Goal: Task Accomplishment & Management: Manage account settings

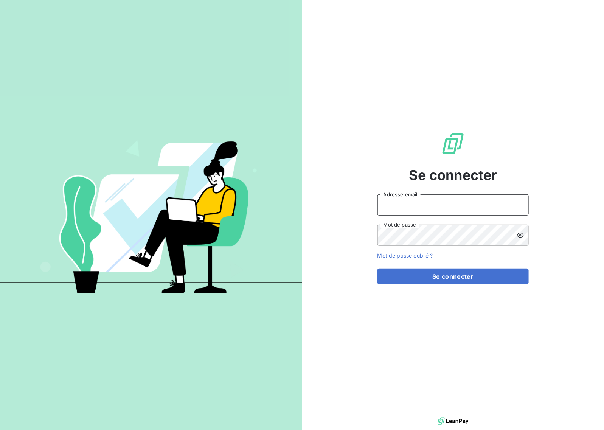
click at [430, 197] on input "Adresse email" at bounding box center [452, 204] width 151 height 21
type input "eclavier@mood-conseil.fr"
click at [432, 280] on button "Se connecter" at bounding box center [452, 276] width 151 height 16
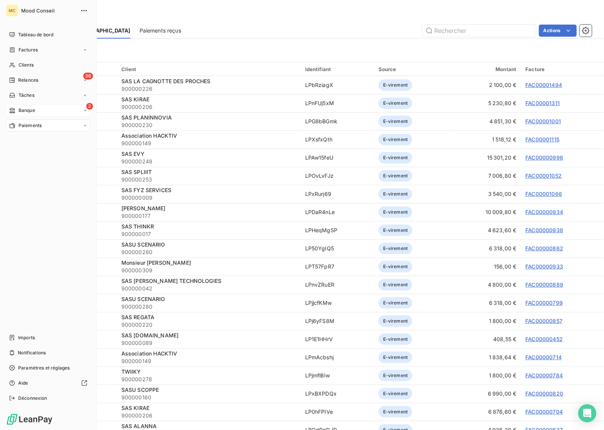
click at [17, 108] on div "Banque" at bounding box center [22, 110] width 26 height 7
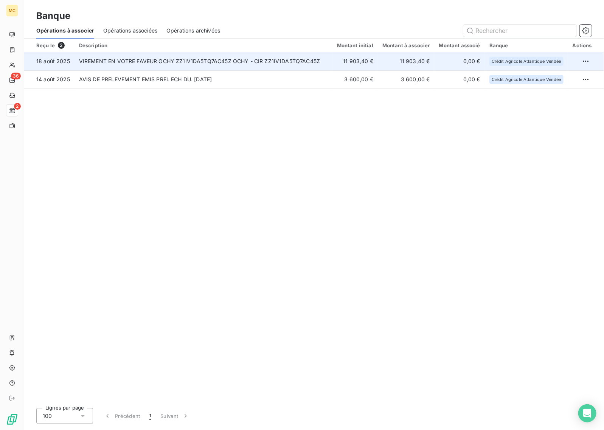
click at [365, 58] on td "11 903,40 €" at bounding box center [354, 61] width 45 height 18
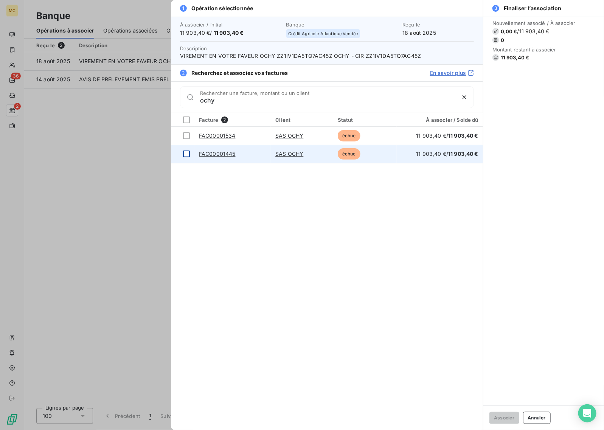
type input "ochy"
click at [185, 154] on div at bounding box center [186, 153] width 7 height 7
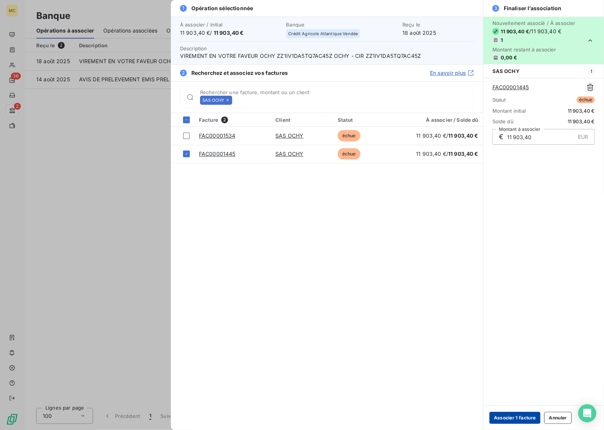
click at [518, 418] on button "Associer 1 facture" at bounding box center [514, 418] width 51 height 12
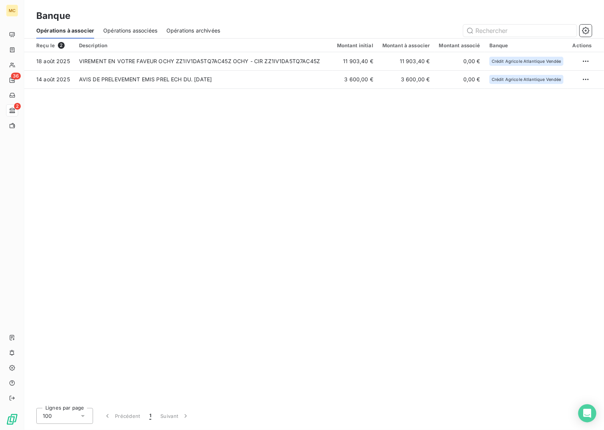
click at [389, 167] on div "Reçu le 2 Description Montant initial Montant à associer Montant associé Banque…" at bounding box center [314, 220] width 580 height 363
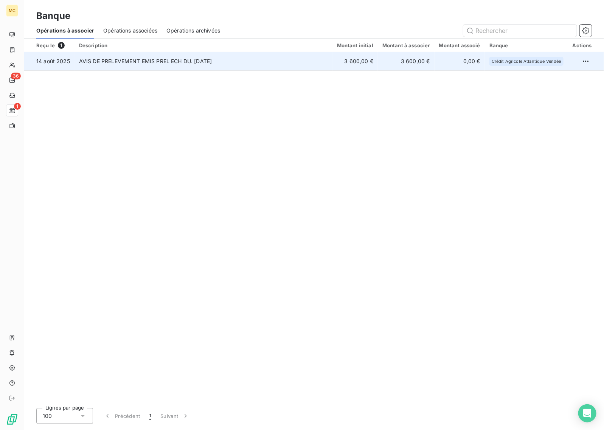
click at [220, 60] on td "AVIS DE PRELEVEMENT EMIS PREL ECH DU. 14/08/25" at bounding box center [203, 61] width 258 height 18
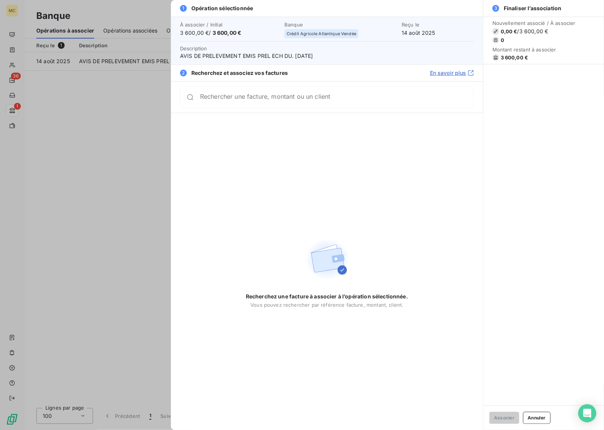
click at [271, 101] on input "Rechercher une facture, montant ou un client" at bounding box center [336, 97] width 273 height 8
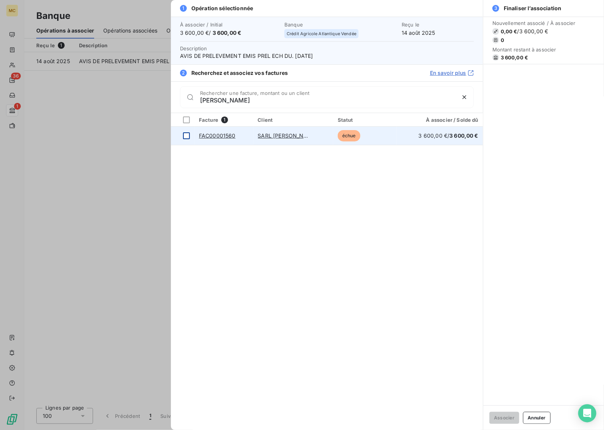
type input "pando"
click at [182, 133] on td at bounding box center [182, 136] width 23 height 18
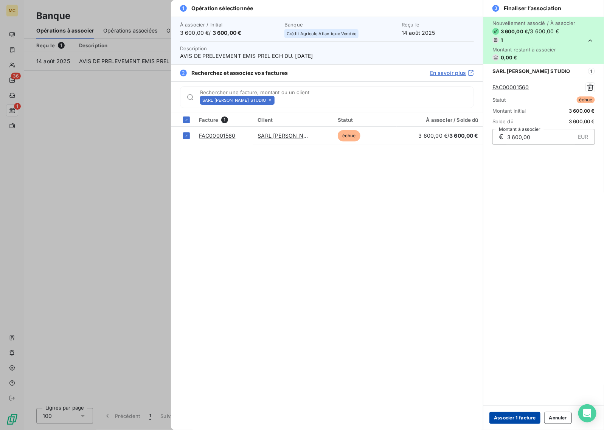
click at [508, 417] on button "Associer 1 facture" at bounding box center [514, 418] width 51 height 12
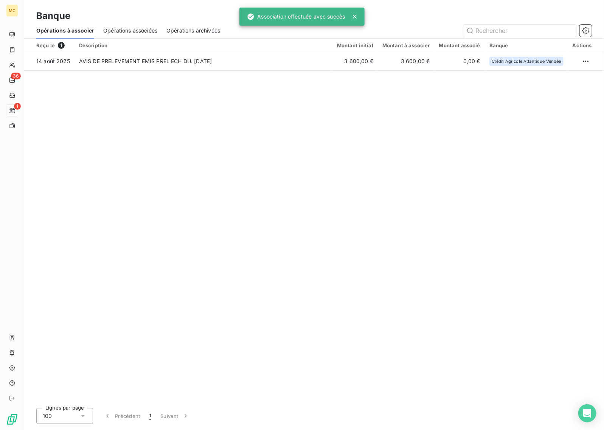
click at [249, 163] on div "Reçu le 1 Description Montant initial Montant à associer Montant associé Banque…" at bounding box center [314, 220] width 580 height 363
click at [425, 13] on div "Banque" at bounding box center [314, 16] width 580 height 14
click at [355, 16] on icon at bounding box center [355, 17] width 4 height 4
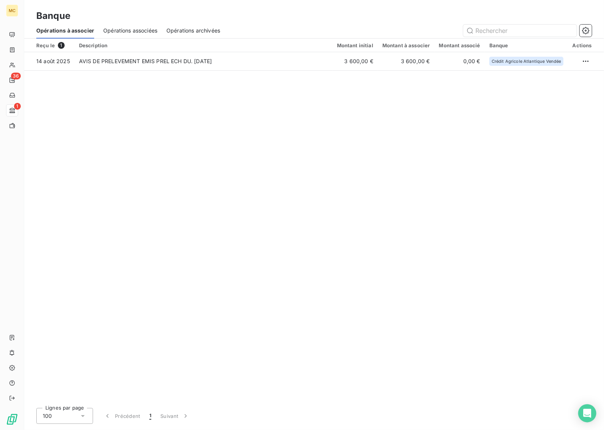
click at [407, 16] on div "Banque" at bounding box center [314, 16] width 580 height 14
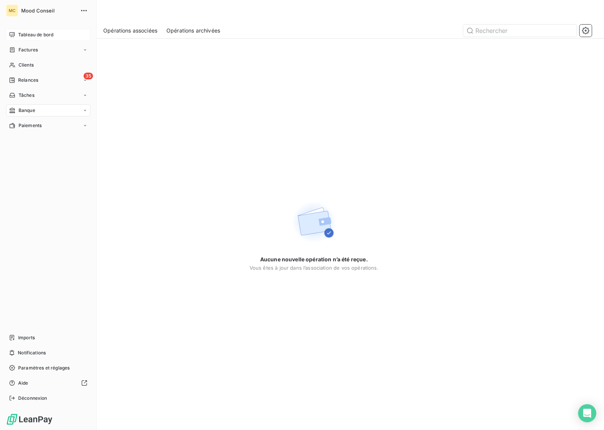
click at [28, 37] on span "Tableau de bord" at bounding box center [35, 34] width 35 height 7
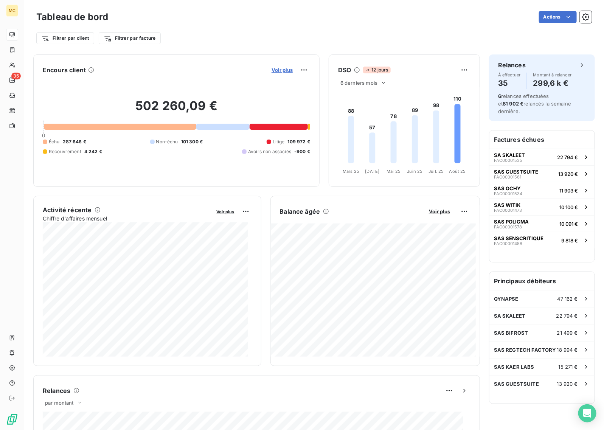
click at [271, 72] on span "Voir plus" at bounding box center [281, 70] width 21 height 6
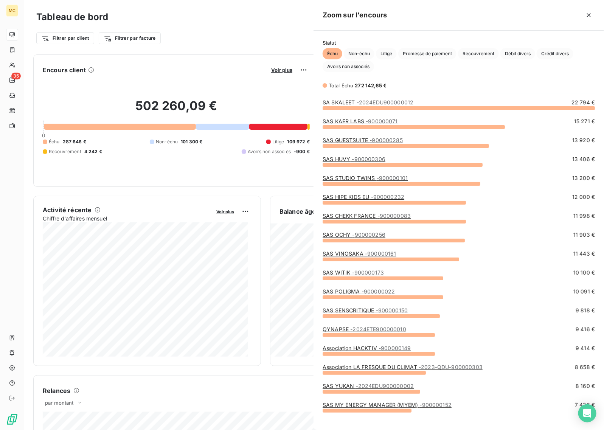
scroll to position [315, 284]
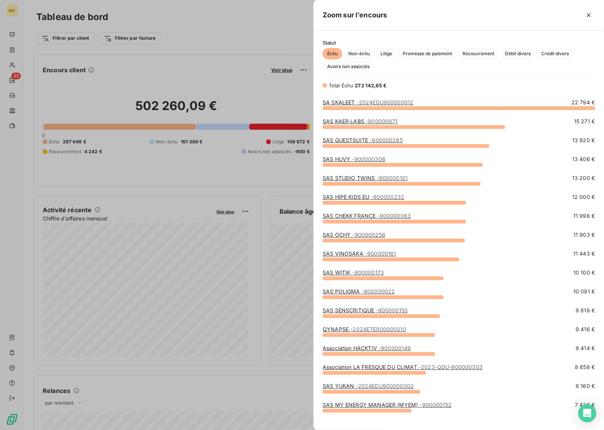
click at [362, 122] on link "SAS KAER LABS - 900000071" at bounding box center [360, 121] width 75 height 6
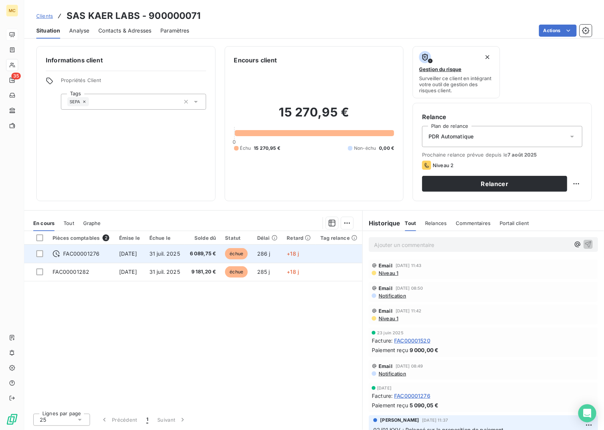
click at [210, 252] on span "6 089,75 €" at bounding box center [202, 254] width 26 height 8
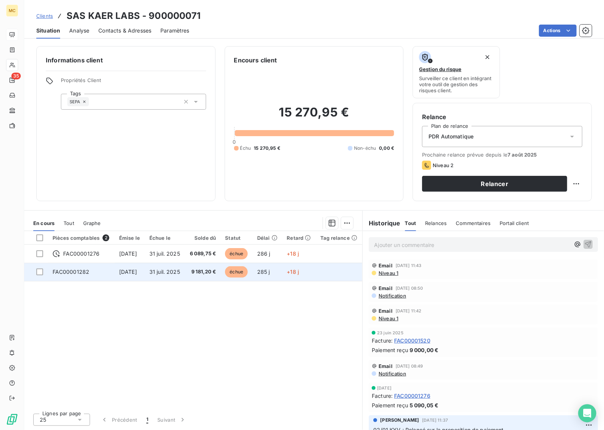
click at [180, 270] on span "31 juil. 2025" at bounding box center [164, 271] width 31 height 6
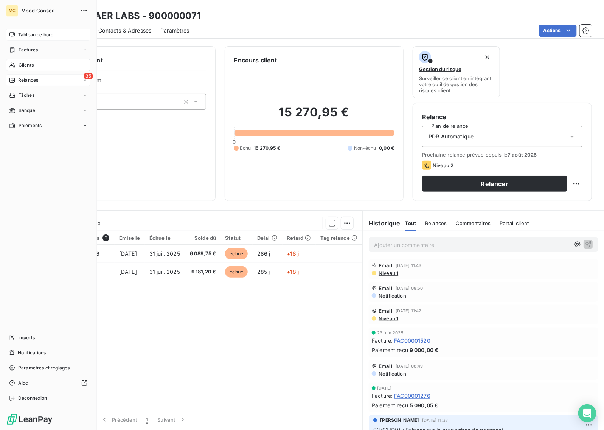
click at [46, 78] on div "35 Relances" at bounding box center [48, 80] width 84 height 12
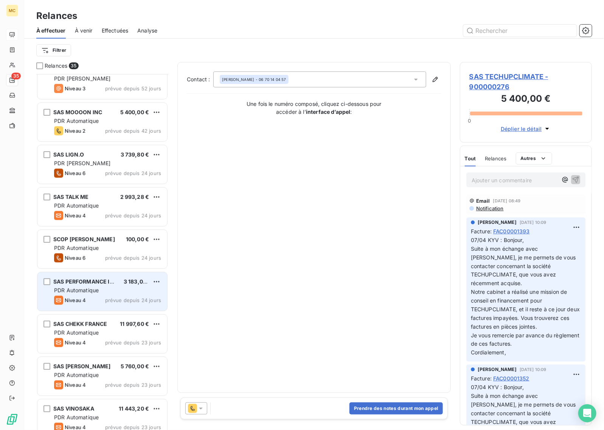
scroll to position [189, 0]
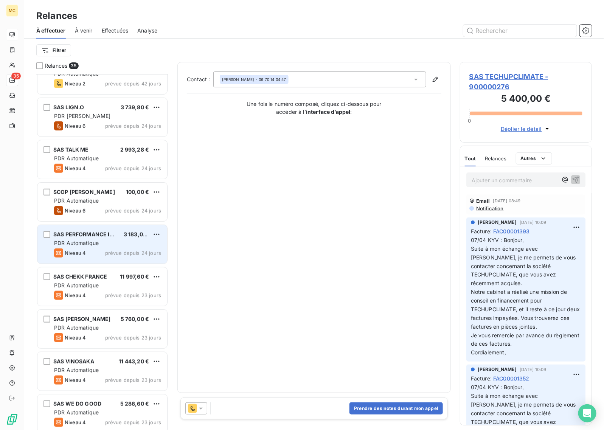
click at [108, 243] on div "PDR Automatique" at bounding box center [107, 243] width 107 height 8
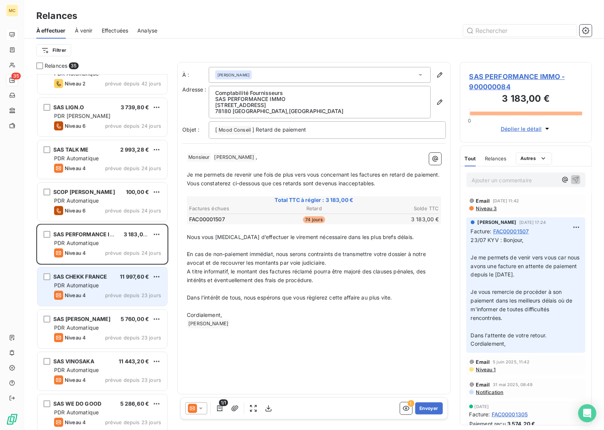
click at [91, 298] on div "Niveau 4 prévue depuis 23 jours" at bounding box center [107, 295] width 107 height 9
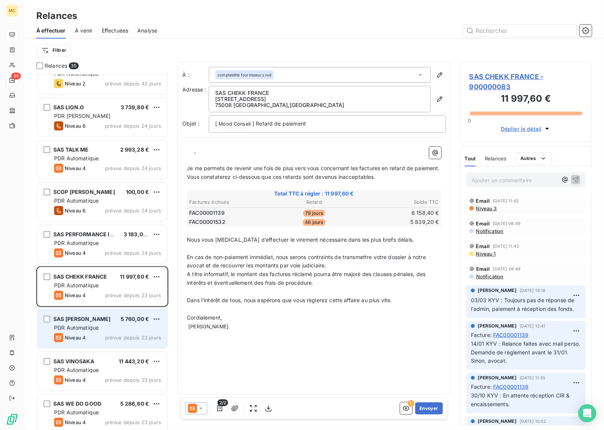
click at [112, 322] on div "SAS JEAN FOURCHE 5 760,00 €" at bounding box center [107, 319] width 107 height 7
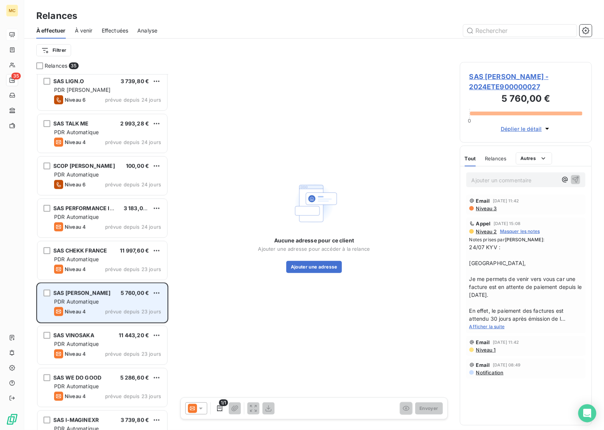
scroll to position [237, 0]
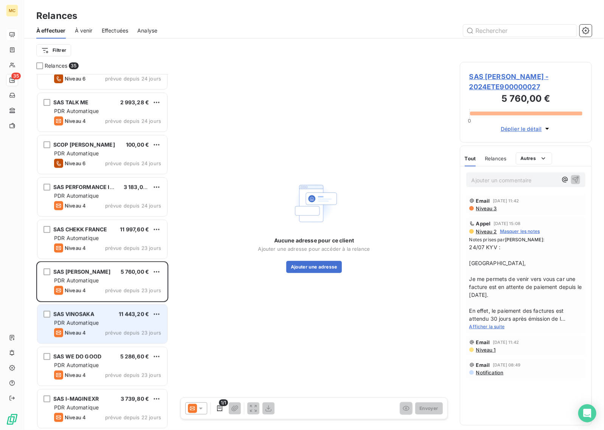
click at [112, 335] on span "prévue depuis 23 jours" at bounding box center [133, 333] width 56 height 6
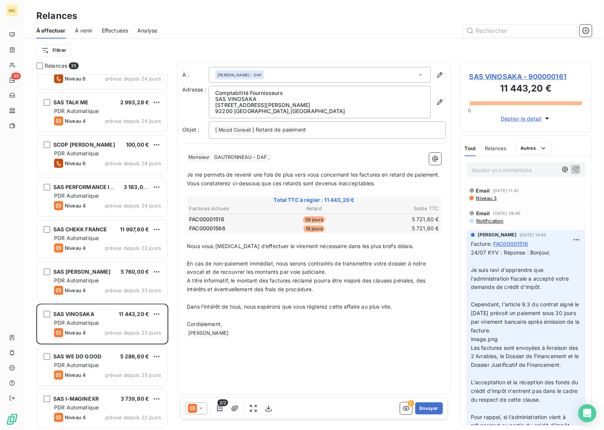
click at [199, 405] on icon at bounding box center [201, 409] width 8 height 8
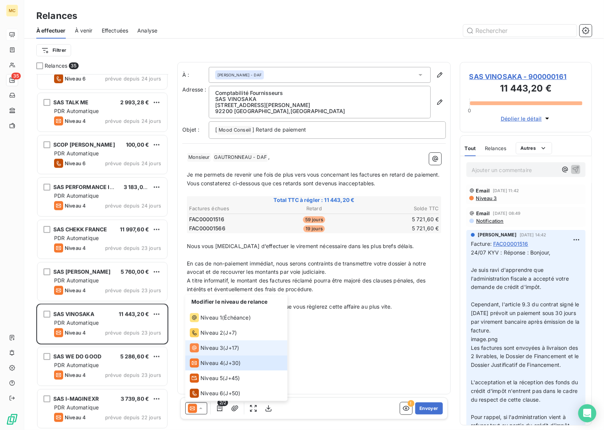
click at [225, 348] on div "Niveau 3 ( J+17 )" at bounding box center [214, 347] width 49 height 9
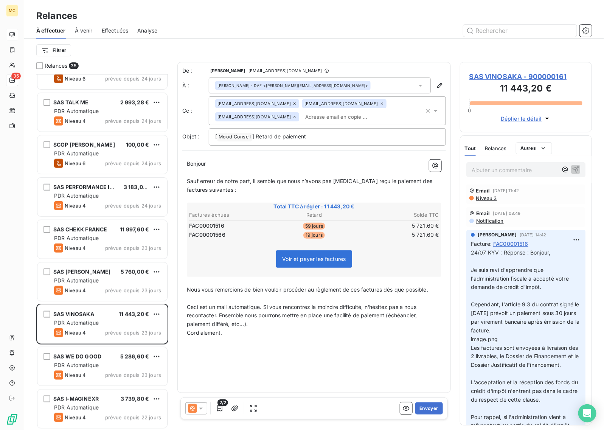
click at [217, 159] on div "Bonjour ﻿ Sauf erreur de notre part, il semble que nous n’avons pas encore reçu…" at bounding box center [314, 252] width 264 height 195
click at [218, 162] on p "Bonjour" at bounding box center [314, 164] width 254 height 9
drag, startPoint x: 431, startPoint y: 288, endPoint x: 188, endPoint y: 292, distance: 243.9
click at [188, 292] on p "Nous vous remercions de bien vouloir procéder au règlement de ces factures dès …" at bounding box center [314, 289] width 254 height 9
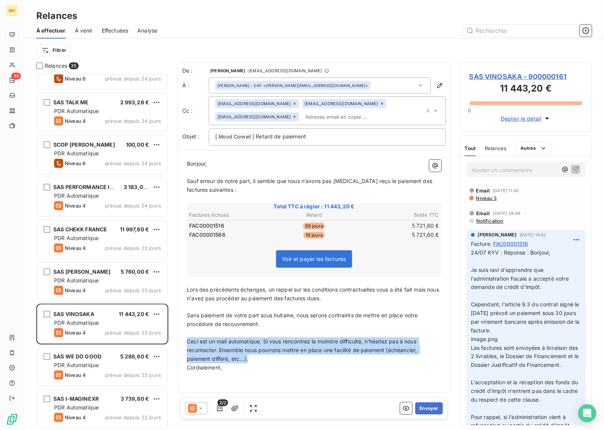
drag, startPoint x: 260, startPoint y: 360, endPoint x: 182, endPoint y: 343, distance: 79.6
click at [182, 343] on div "De : Emeline CLAVIER - rappels@leanpay.io À : Vincent GAUTRONNEAU - DAF <vincen…" at bounding box center [313, 227] width 273 height 331
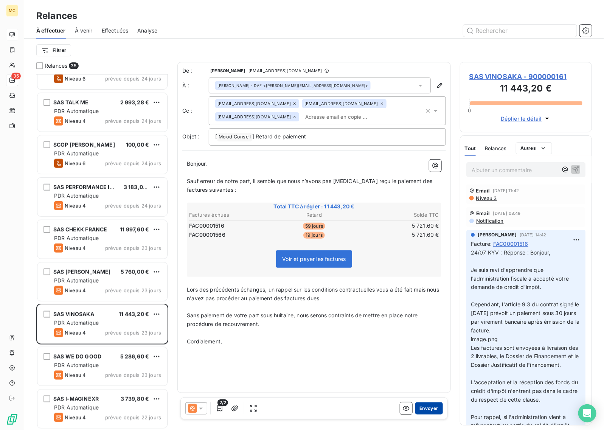
click at [426, 406] on button "Envoyer" at bounding box center [429, 408] width 28 height 12
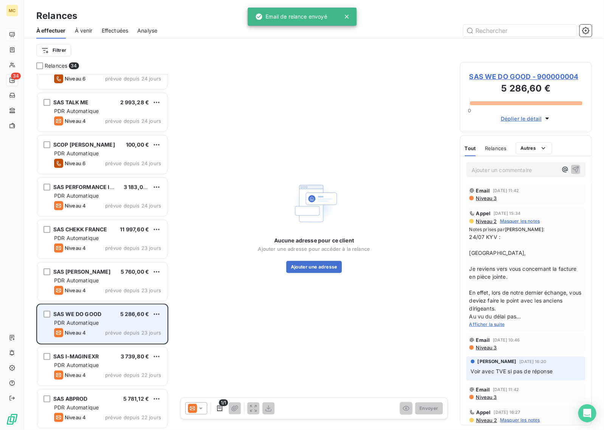
click at [112, 329] on div "Niveau 4 prévue depuis 23 jours" at bounding box center [107, 332] width 107 height 9
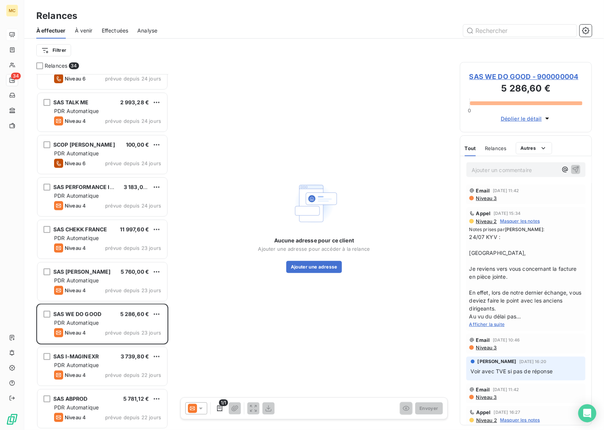
click at [496, 326] on span "Afficher la suite" at bounding box center [487, 324] width 36 height 6
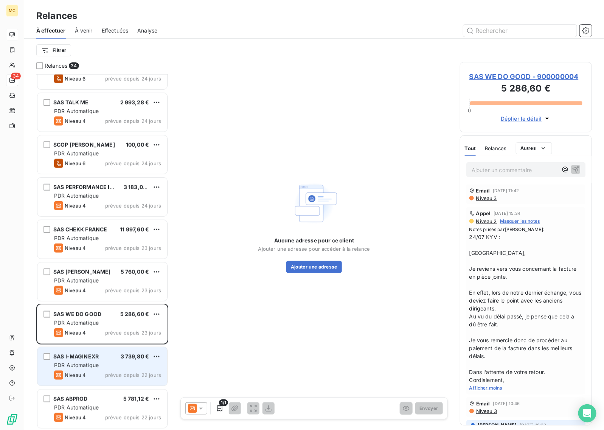
click at [99, 371] on div "Niveau 4 prévue depuis 22 jours" at bounding box center [107, 375] width 107 height 9
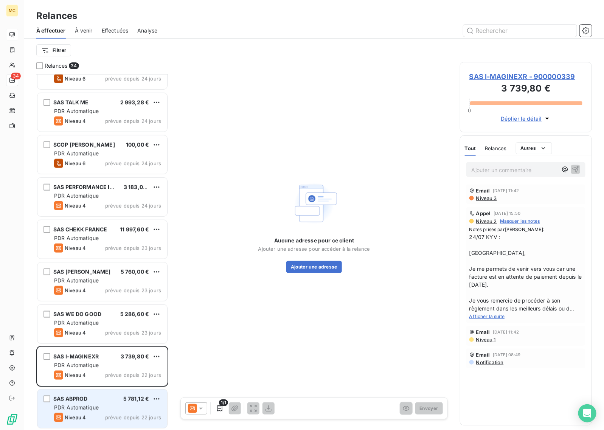
click at [97, 415] on div "Niveau 4 prévue depuis 22 jours" at bounding box center [107, 417] width 107 height 9
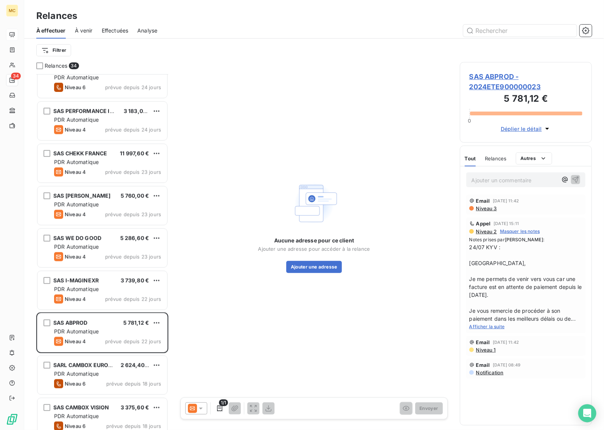
scroll to position [331, 0]
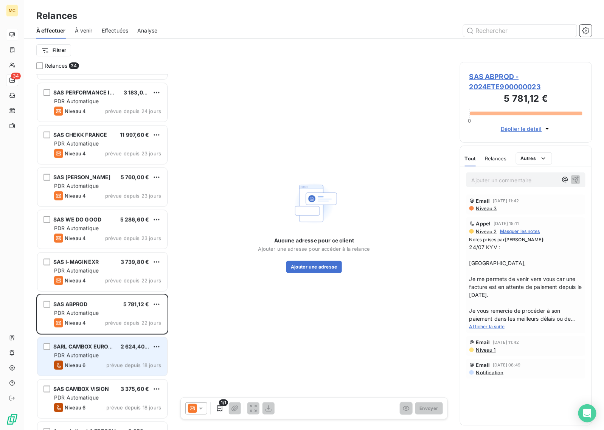
click at [115, 356] on div "PDR Automatique" at bounding box center [107, 356] width 107 height 8
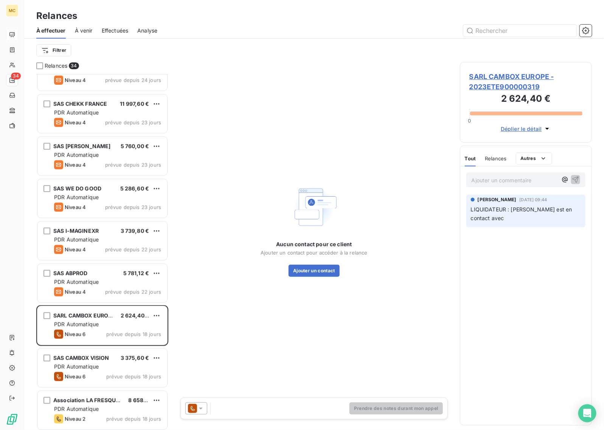
scroll to position [378, 0]
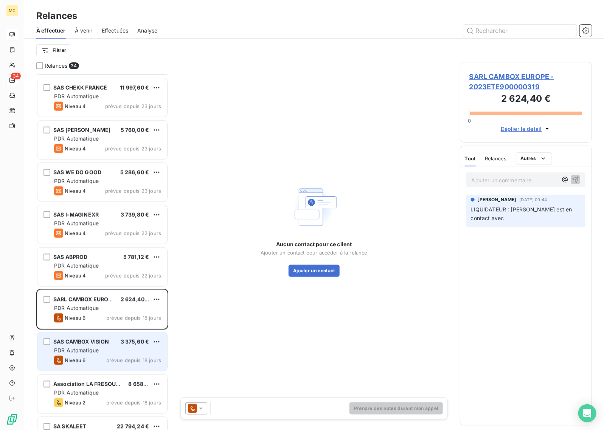
click at [122, 349] on div "PDR Automatique" at bounding box center [107, 351] width 107 height 8
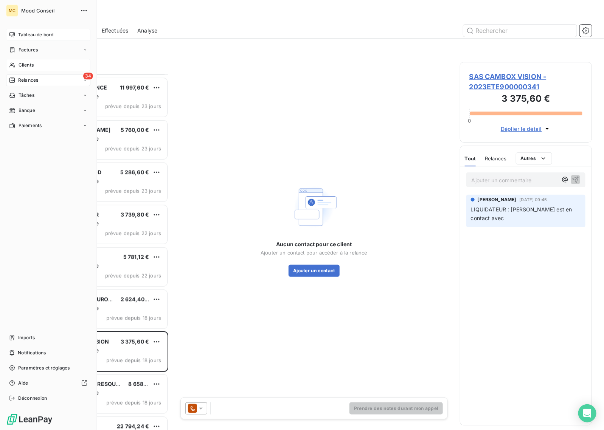
click at [28, 67] on span "Clients" at bounding box center [26, 65] width 15 height 7
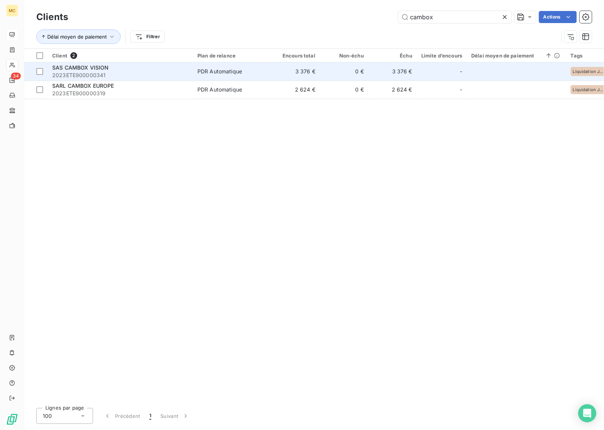
type input "cambox"
click at [234, 74] on div "PDR Automatique" at bounding box center [219, 72] width 45 height 8
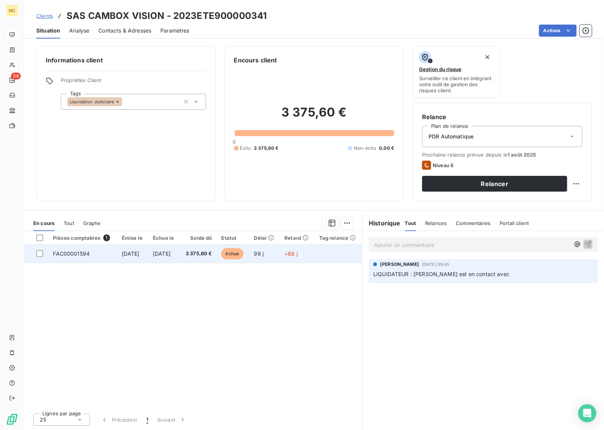
click at [243, 250] on span "échue" at bounding box center [232, 253] width 23 height 11
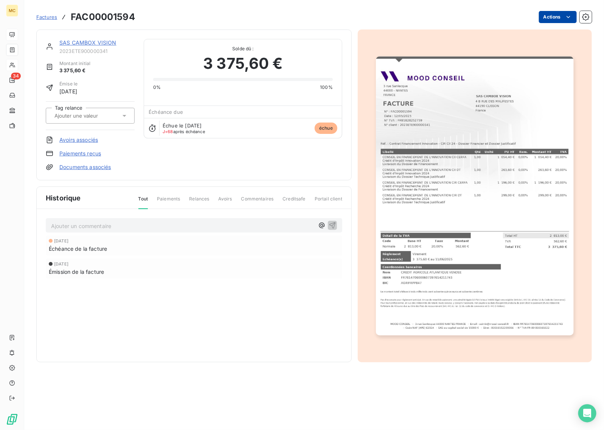
click at [541, 14] on html "MC 34 Factures FAC00001594 Actions SAS CAMBOX VISION 2023ETE900000341 Montant i…" at bounding box center [302, 215] width 604 height 430
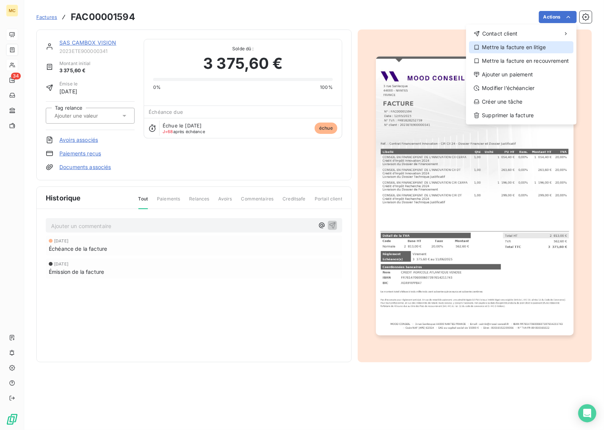
click at [532, 50] on div "Mettre la facture en litige" at bounding box center [521, 47] width 104 height 12
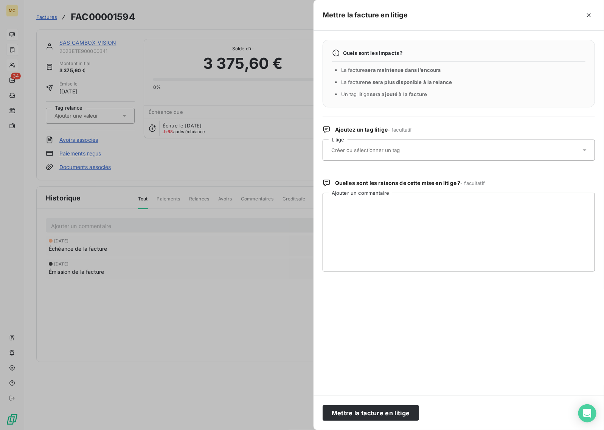
click at [425, 149] on div at bounding box center [455, 150] width 252 height 16
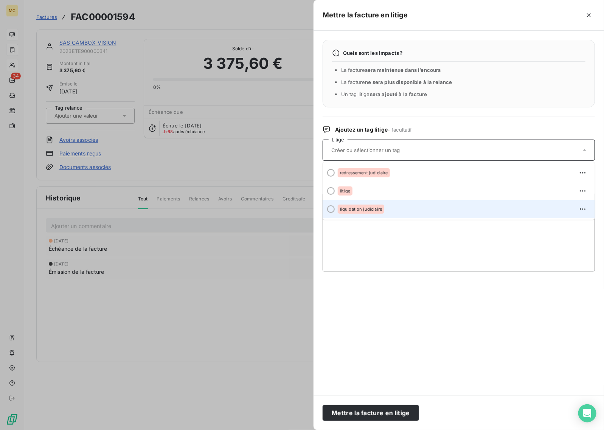
click at [348, 207] on span "liquidation judiciaire" at bounding box center [361, 209] width 42 height 5
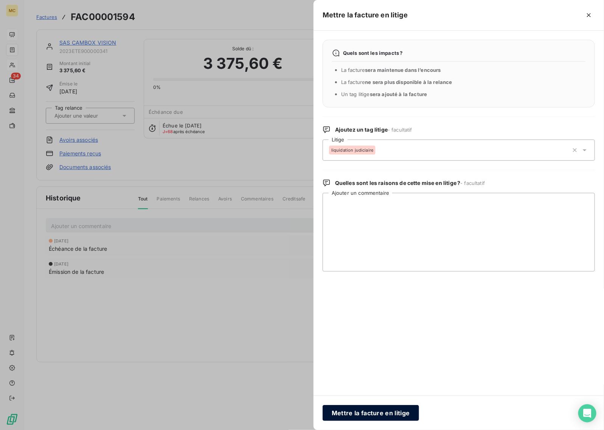
click at [367, 417] on button "Mettre la facture en litige" at bounding box center [371, 413] width 96 height 16
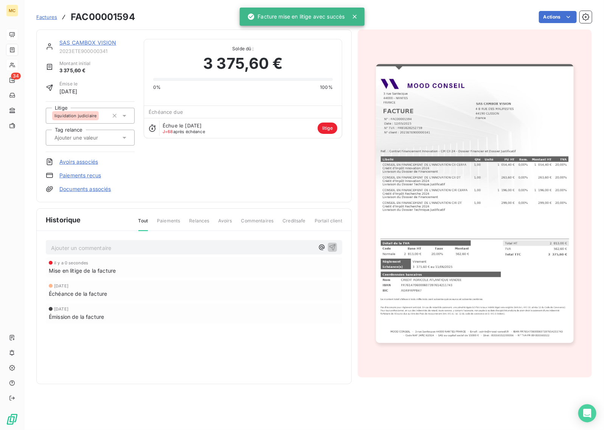
click at [86, 43] on link "SAS CAMBOX VISION" at bounding box center [87, 42] width 57 height 6
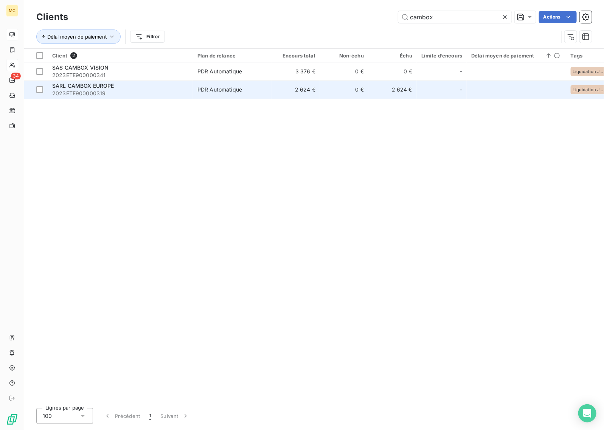
click at [295, 86] on td "2 624 €" at bounding box center [295, 90] width 48 height 18
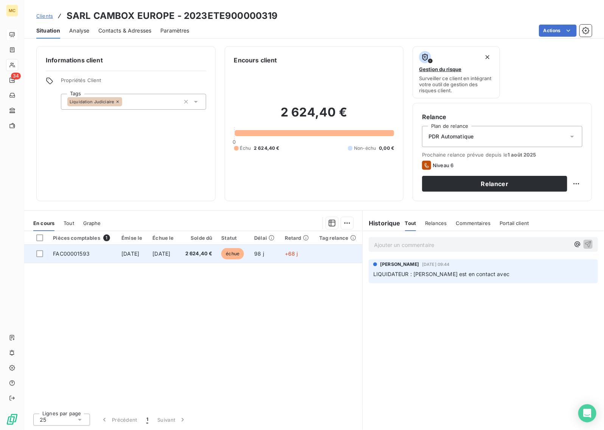
click at [280, 253] on td "98 j" at bounding box center [265, 254] width 31 height 18
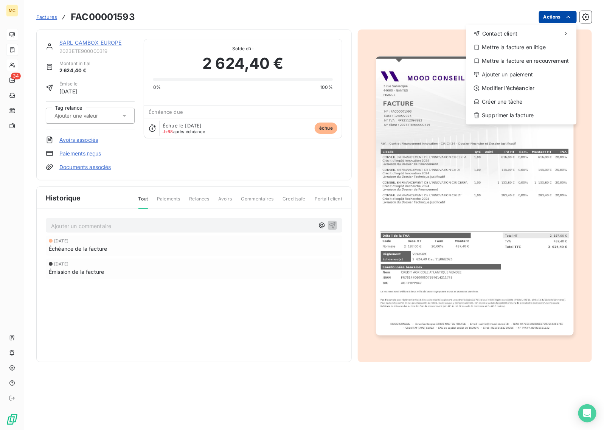
click at [543, 21] on html "MC 34 Factures FAC00001593 Actions Contact client Mettre la facture en litige M…" at bounding box center [302, 215] width 604 height 430
click at [531, 45] on div "Mettre la facture en litige" at bounding box center [521, 47] width 104 height 12
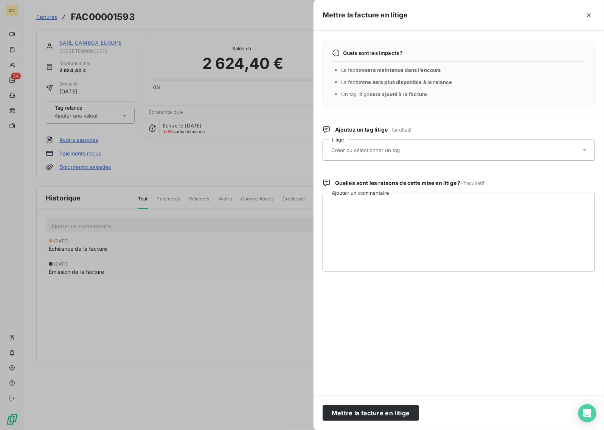
click at [377, 149] on input "text" at bounding box center [385, 150] width 110 height 7
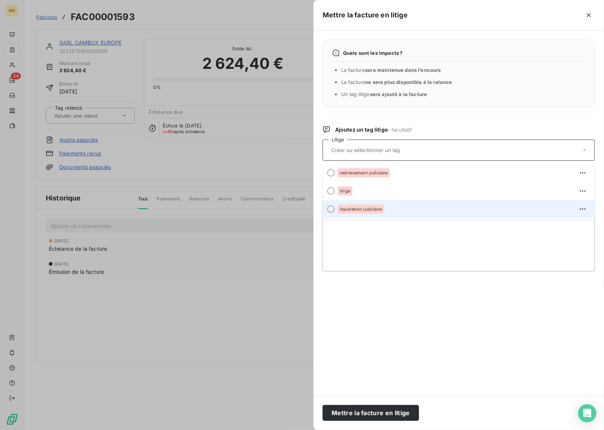
click at [371, 214] on div "liquidation judiciaire" at bounding box center [361, 209] width 47 height 9
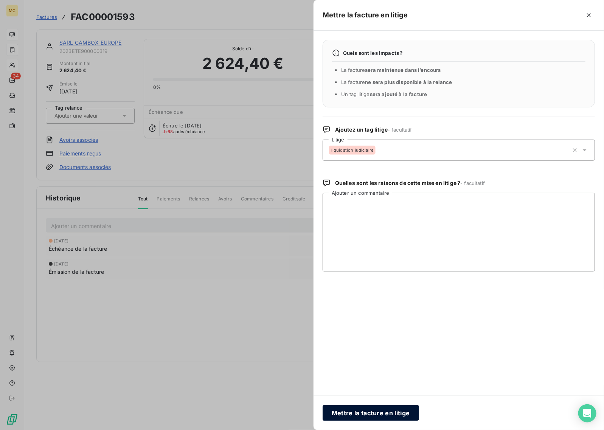
click at [384, 406] on button "Mettre la facture en litige" at bounding box center [371, 413] width 96 height 16
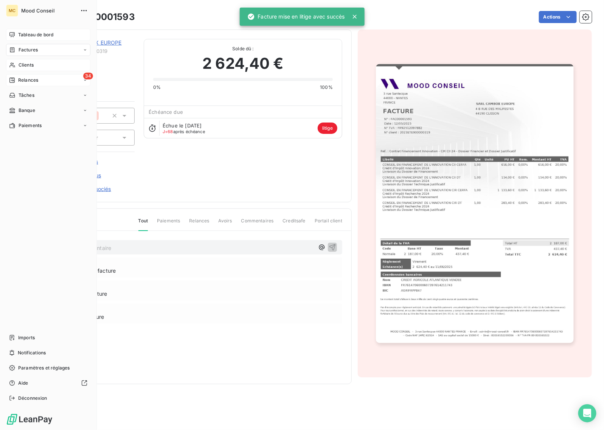
click at [59, 83] on div "34 Relances" at bounding box center [48, 80] width 84 height 12
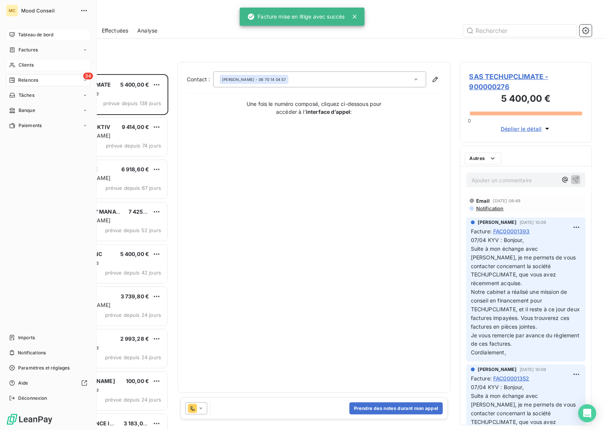
scroll to position [349, 125]
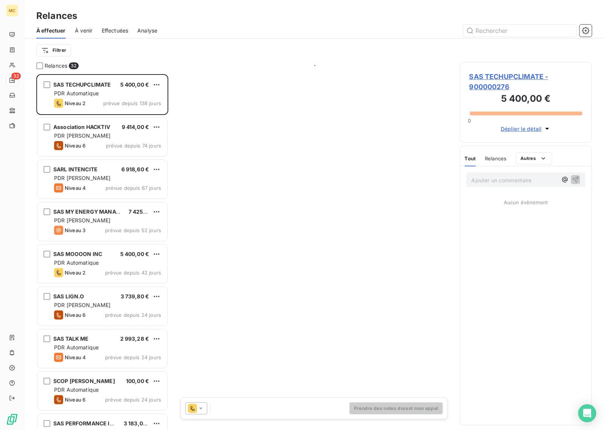
scroll to position [349, 125]
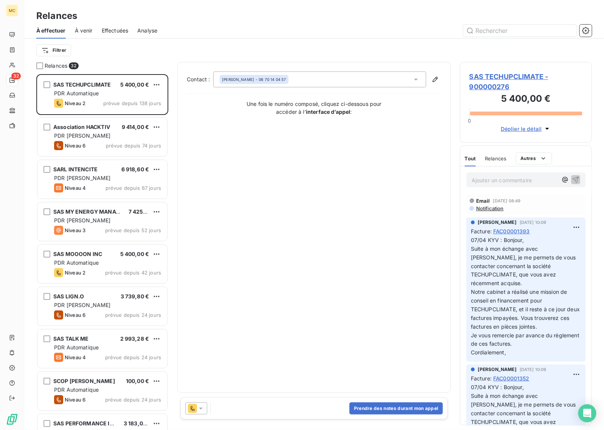
click at [360, 218] on div "Contact : [PERSON_NAME] - 06 70 14 04 57 Une fois le numéro composé, cliquez ci…" at bounding box center [314, 227] width 254 height 312
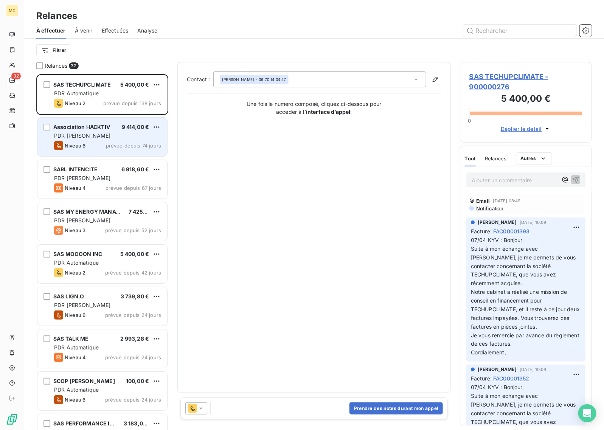
click at [119, 140] on div "Association HACKTIV 9 414,00 € PDR [PERSON_NAME] 6 prévue depuis 74 jours" at bounding box center [102, 137] width 130 height 39
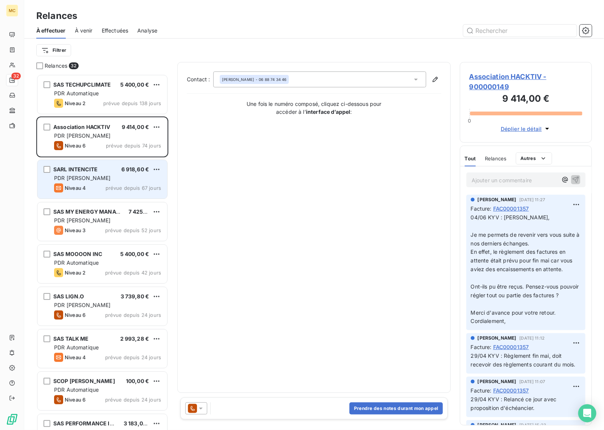
click at [116, 188] on span "prévue depuis 67 jours" at bounding box center [133, 188] width 56 height 6
